Goal: Transaction & Acquisition: Purchase product/service

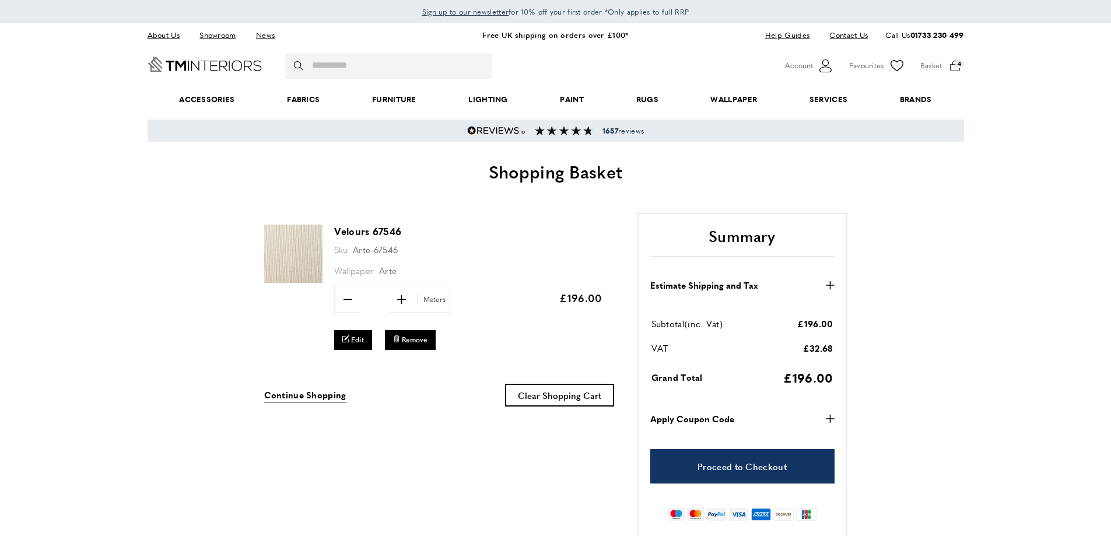
scroll to position [0, 164]
click at [402, 341] on span "bin Remove" at bounding box center [410, 339] width 34 height 9
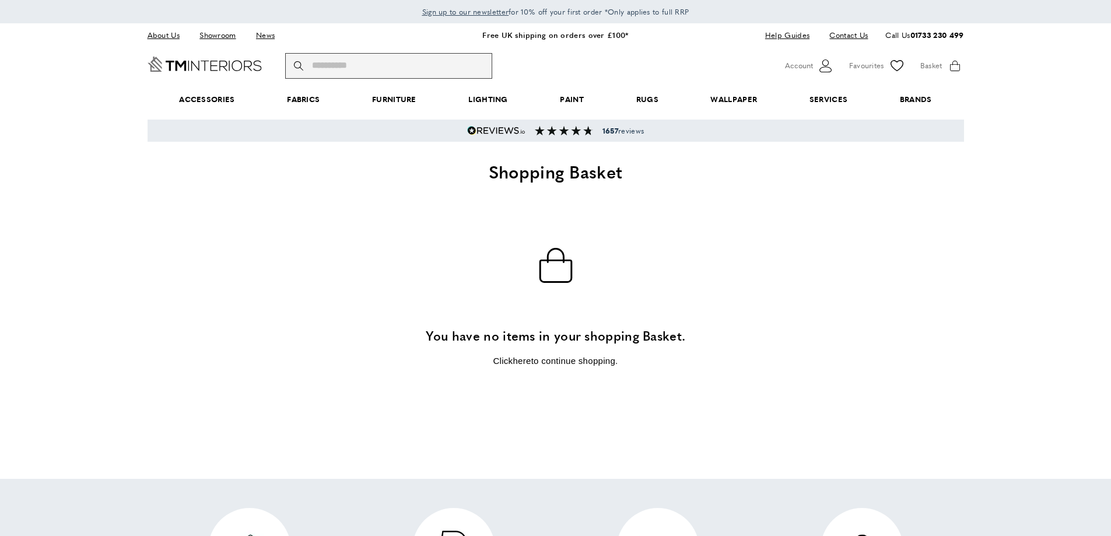
click at [392, 68] on input "Search" at bounding box center [388, 66] width 207 height 26
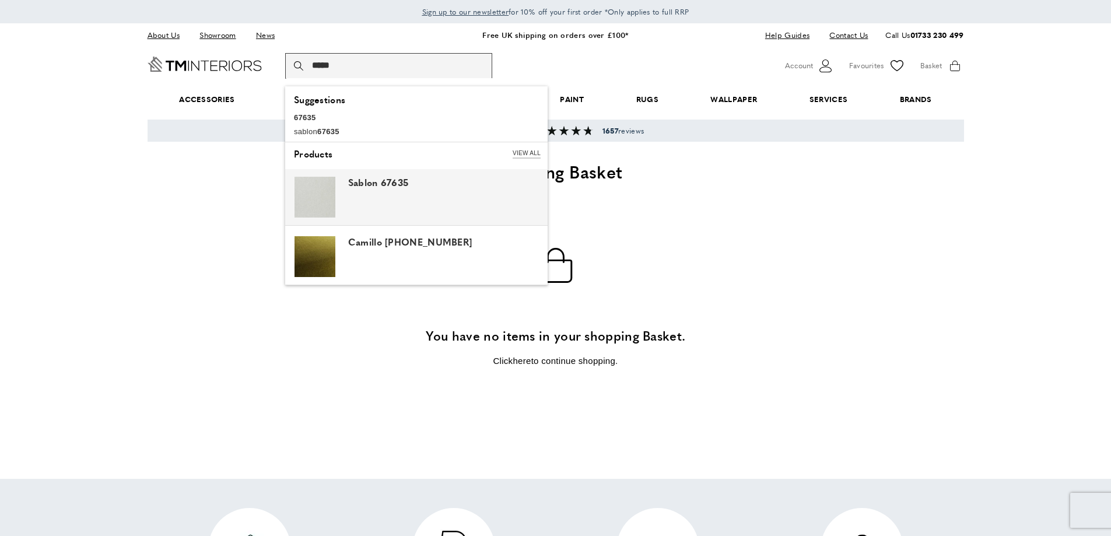
type input "*****"
click at [384, 185] on div "Sablon 67635" at bounding box center [446, 183] width 196 height 12
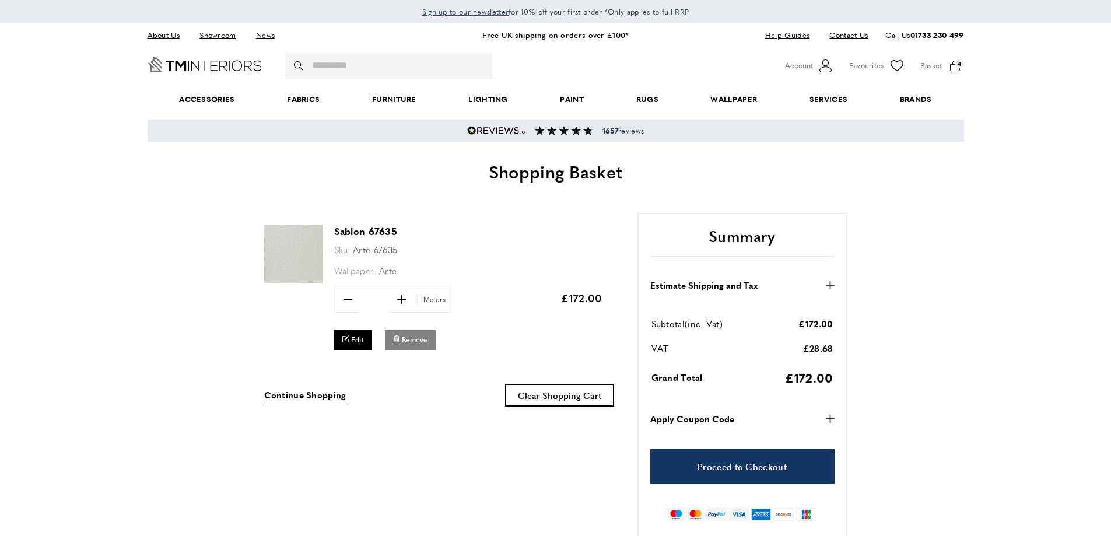
click at [412, 339] on span "Remove" at bounding box center [415, 340] width 26 height 10
